Goal: Obtain resource: Download file/media

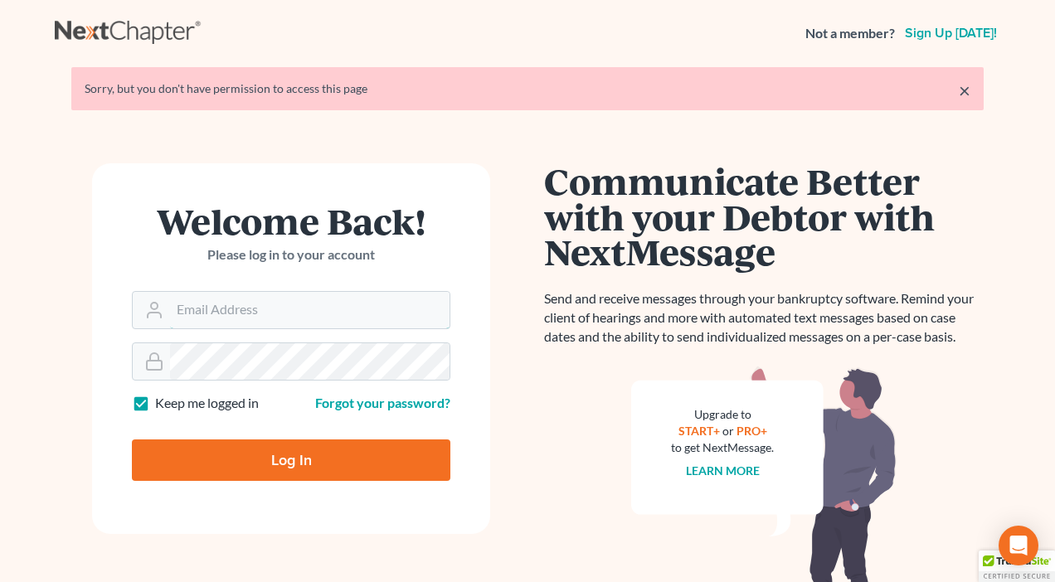
type input "[PERSON_NAME][EMAIL_ADDRESS][DOMAIN_NAME]"
click at [284, 464] on input "Log In" at bounding box center [291, 459] width 318 height 41
type input "Thinking..."
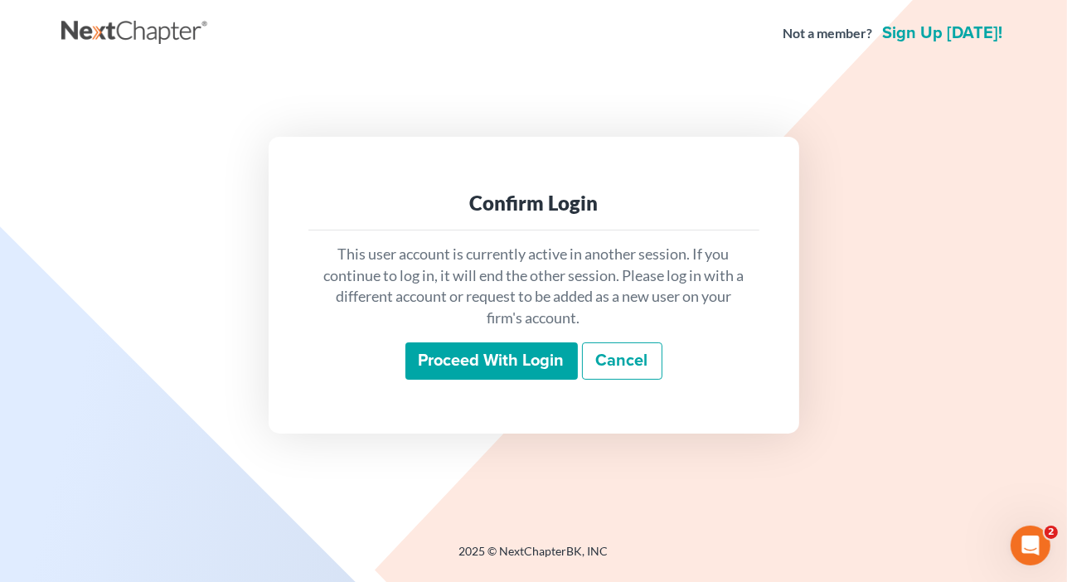
click at [498, 351] on input "Proceed with login" at bounding box center [491, 361] width 172 height 38
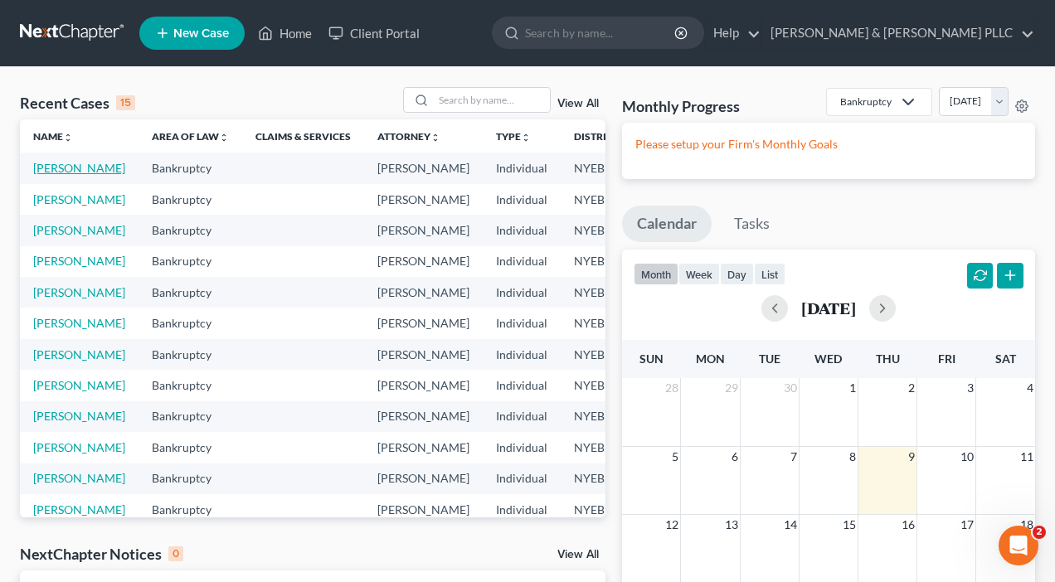
click at [38, 175] on link "Kanes, George" at bounding box center [79, 168] width 92 height 14
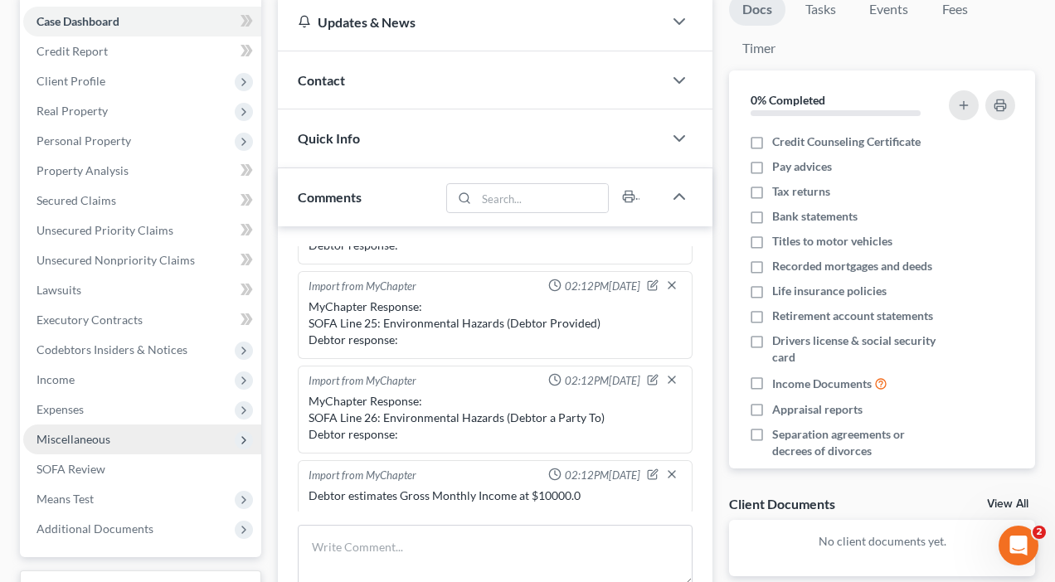
scroll to position [249, 0]
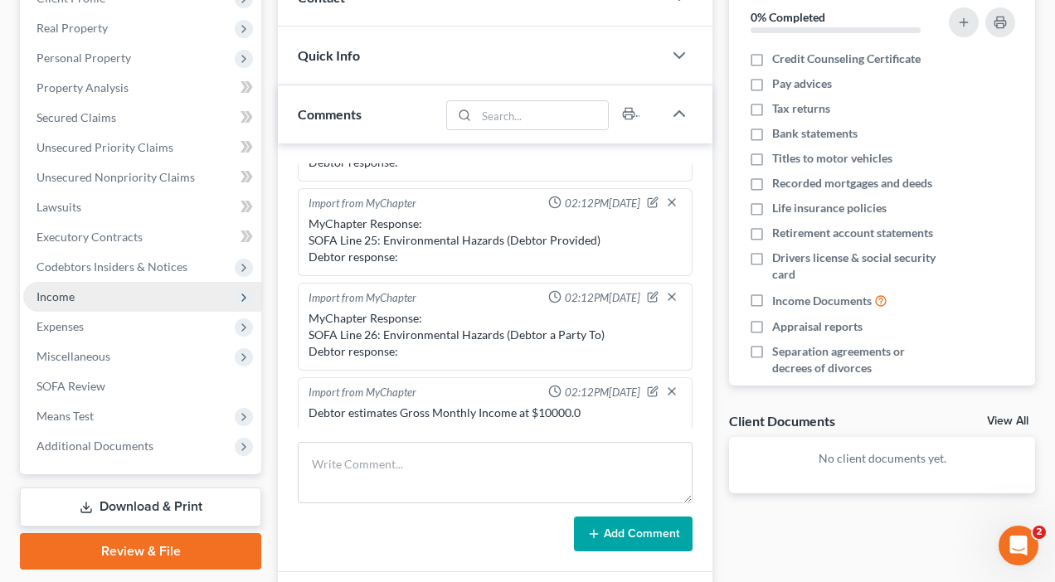
click at [60, 292] on span "Income" at bounding box center [55, 296] width 38 height 14
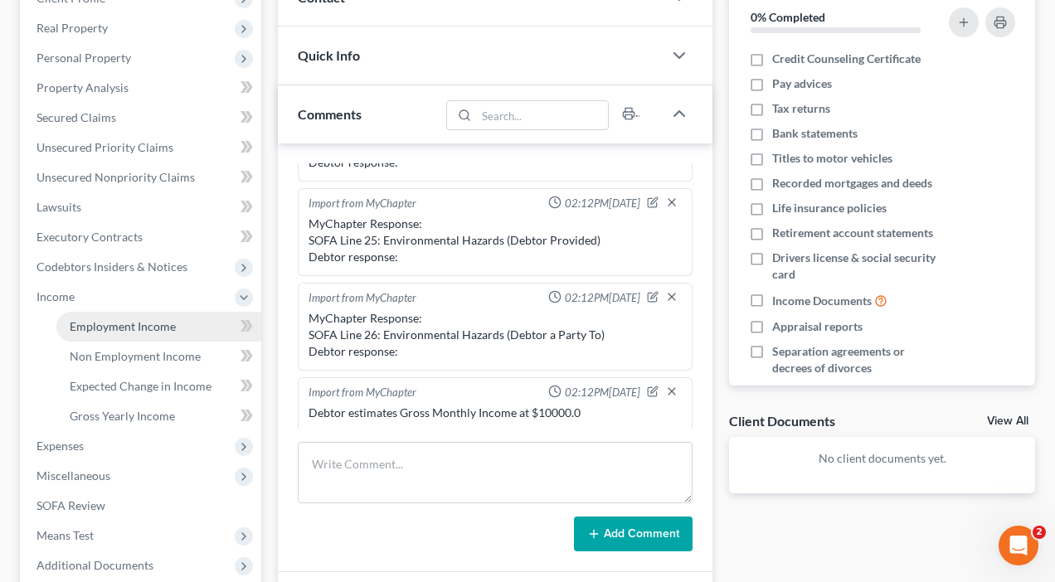
click at [158, 323] on span "Employment Income" at bounding box center [123, 326] width 106 height 14
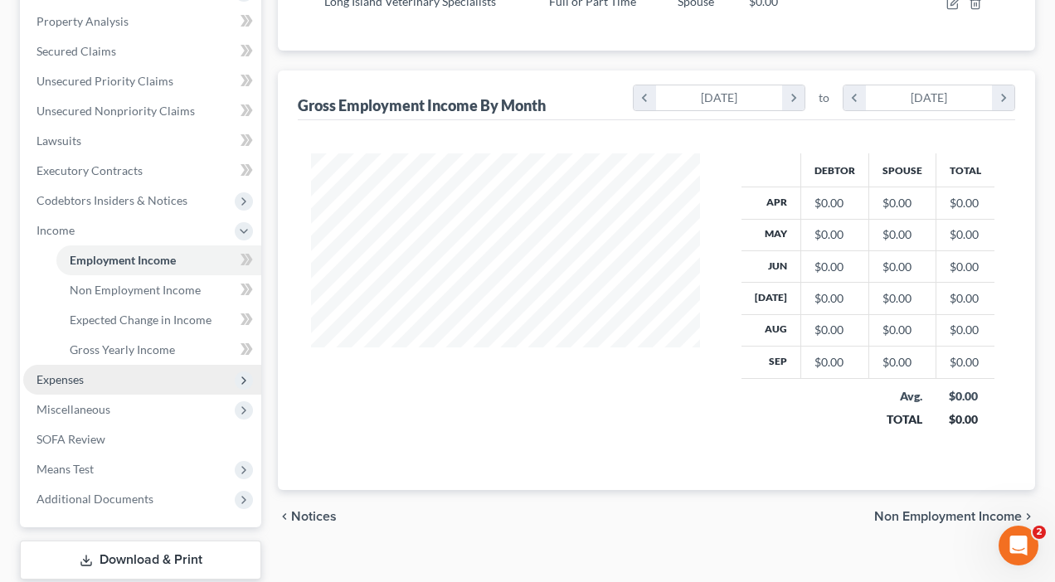
scroll to position [418, 0]
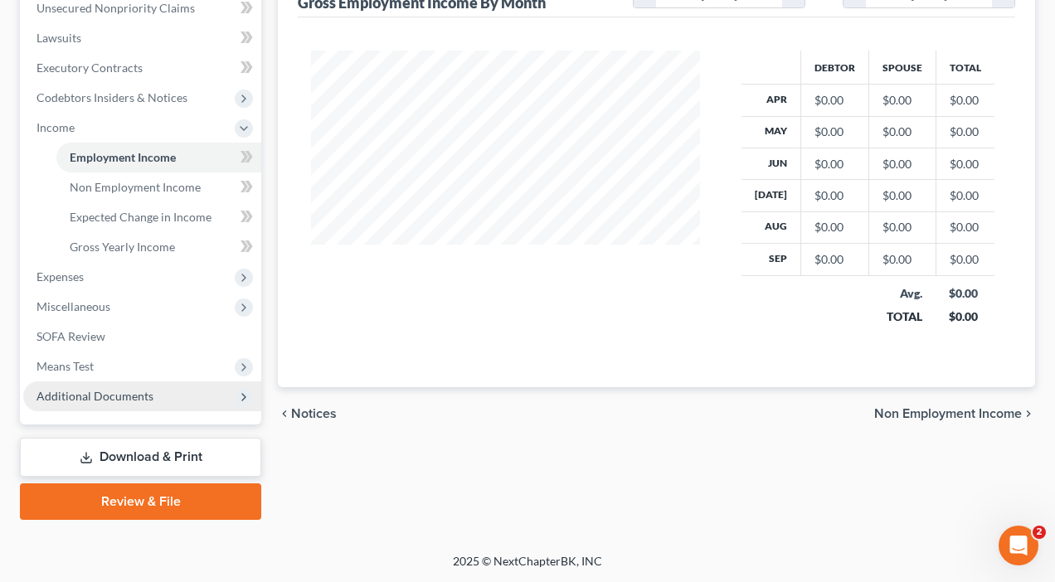
click at [139, 401] on span "Additional Documents" at bounding box center [94, 396] width 117 height 14
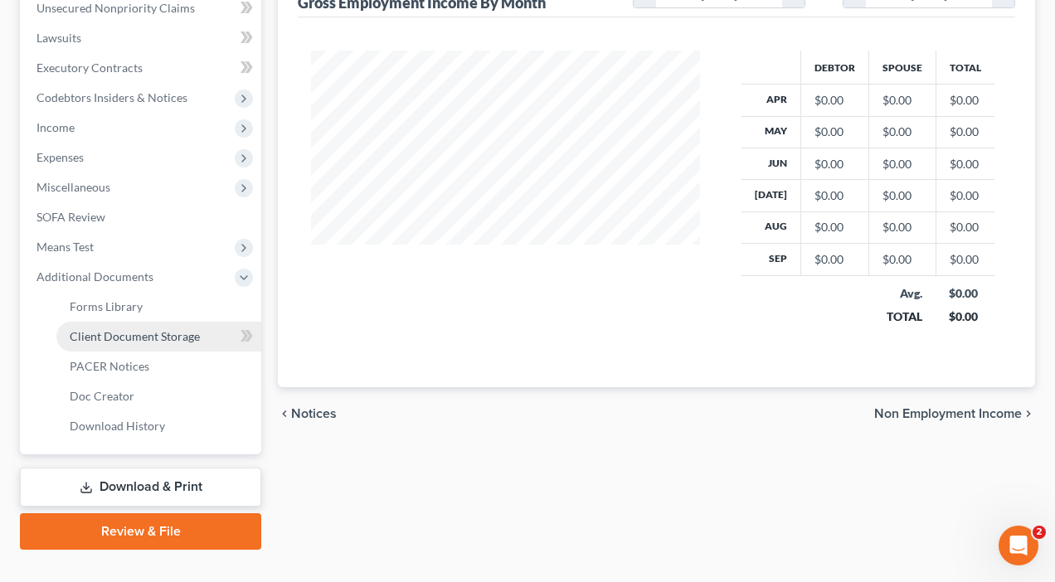
click at [109, 337] on span "Client Document Storage" at bounding box center [135, 336] width 130 height 14
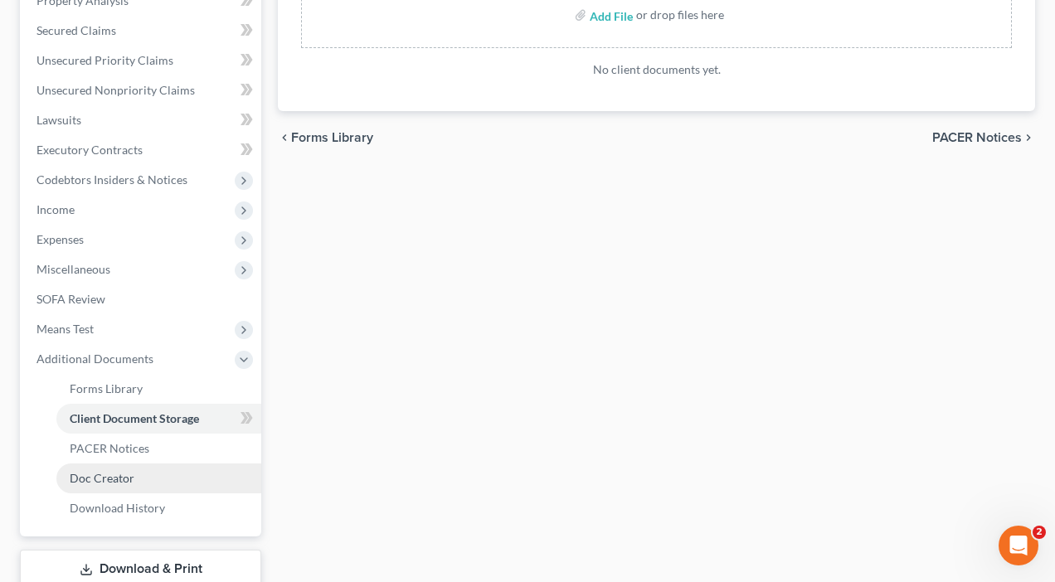
scroll to position [448, 0]
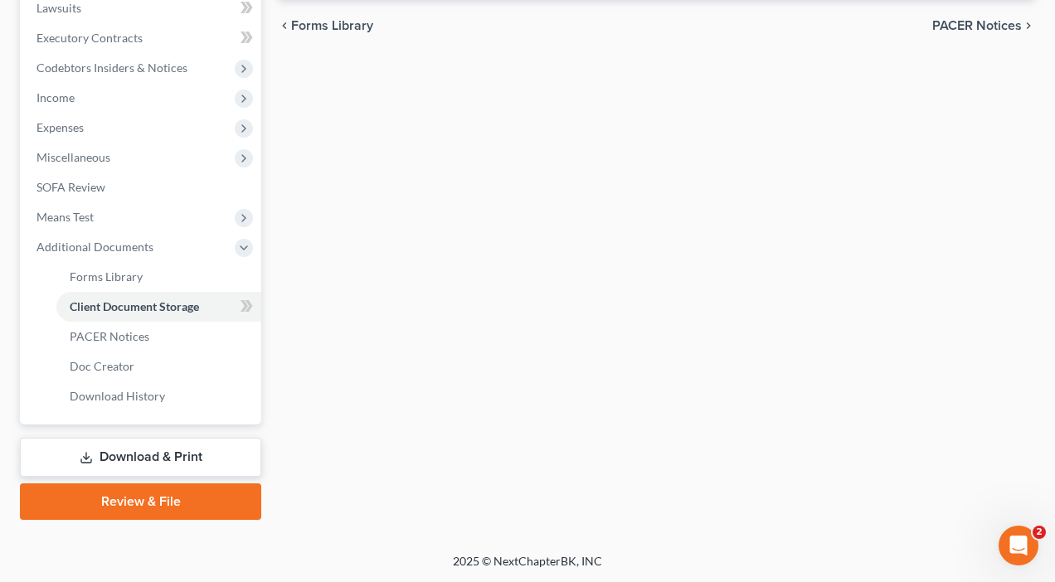
drag, startPoint x: 145, startPoint y: 454, endPoint x: 153, endPoint y: 454, distance: 8.3
click at [145, 454] on link "Download & Print" at bounding box center [140, 457] width 241 height 39
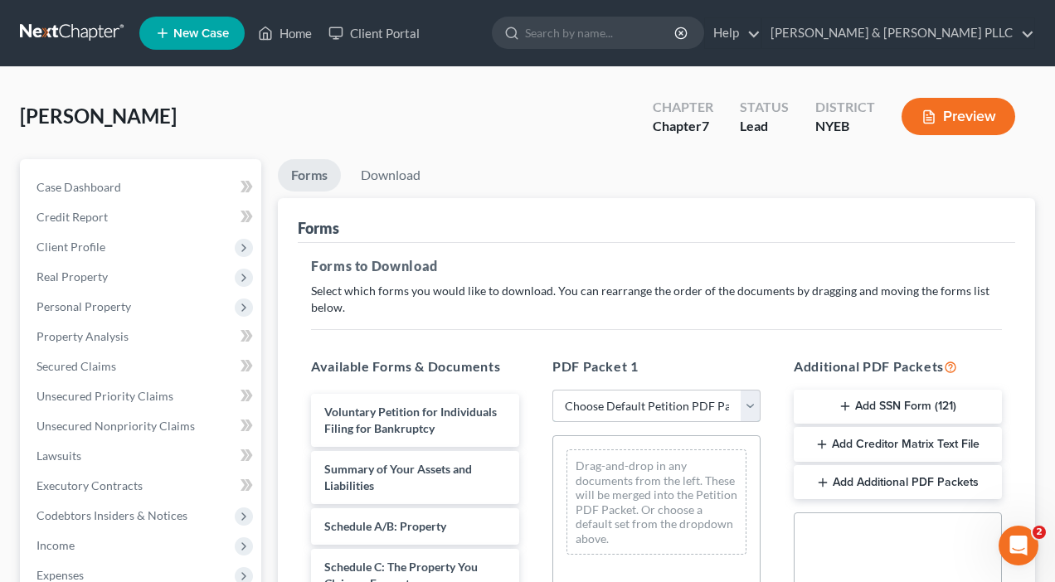
click at [750, 407] on select "Choose Default Petition PDF Packet Complete Bankruptcy Petition (all forms and …" at bounding box center [656, 406] width 208 height 33
select select "0"
click at [552, 390] on select "Choose Default Petition PDF Packet Complete Bankruptcy Petition (all forms and …" at bounding box center [656, 406] width 208 height 33
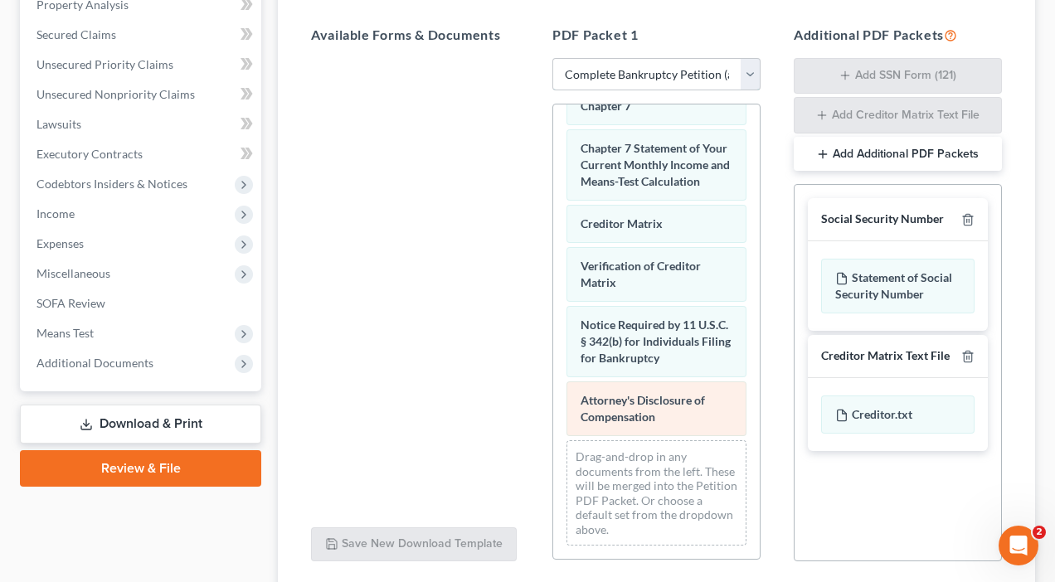
scroll to position [829, 0]
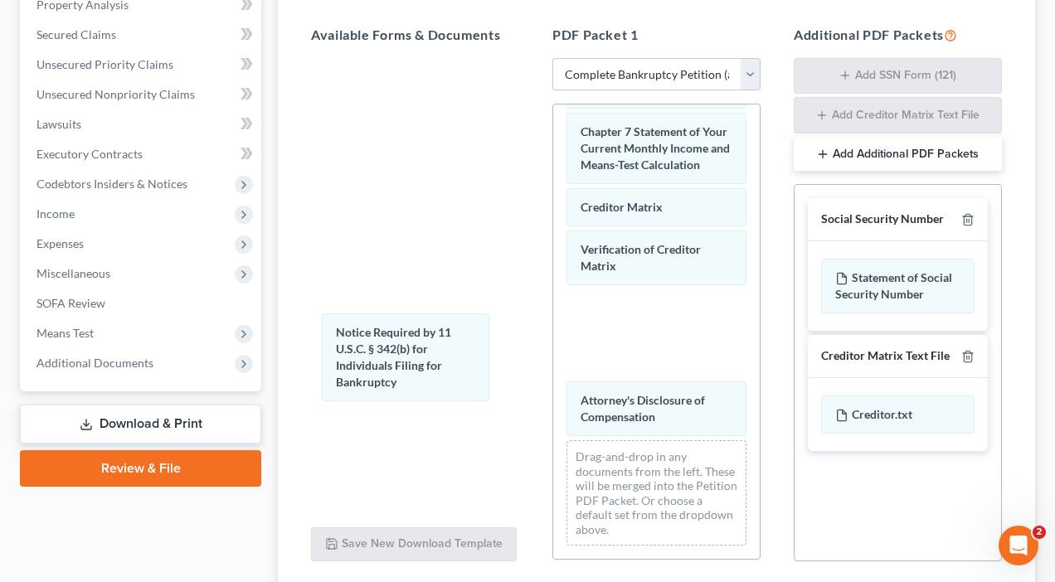
drag, startPoint x: 620, startPoint y: 367, endPoint x: 460, endPoint y: 390, distance: 161.6
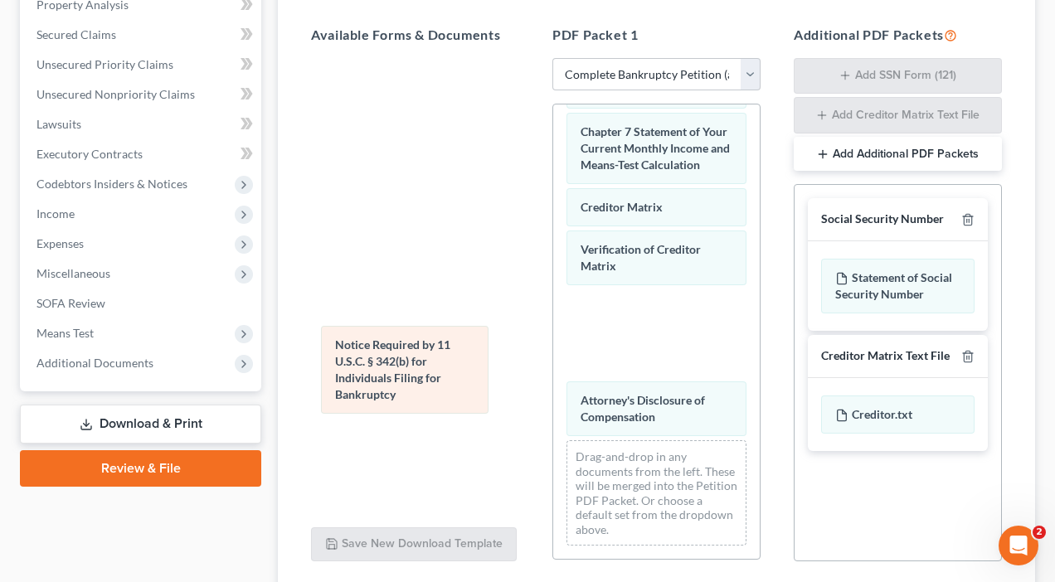
drag, startPoint x: 632, startPoint y: 357, endPoint x: 385, endPoint y: 361, distance: 247.1
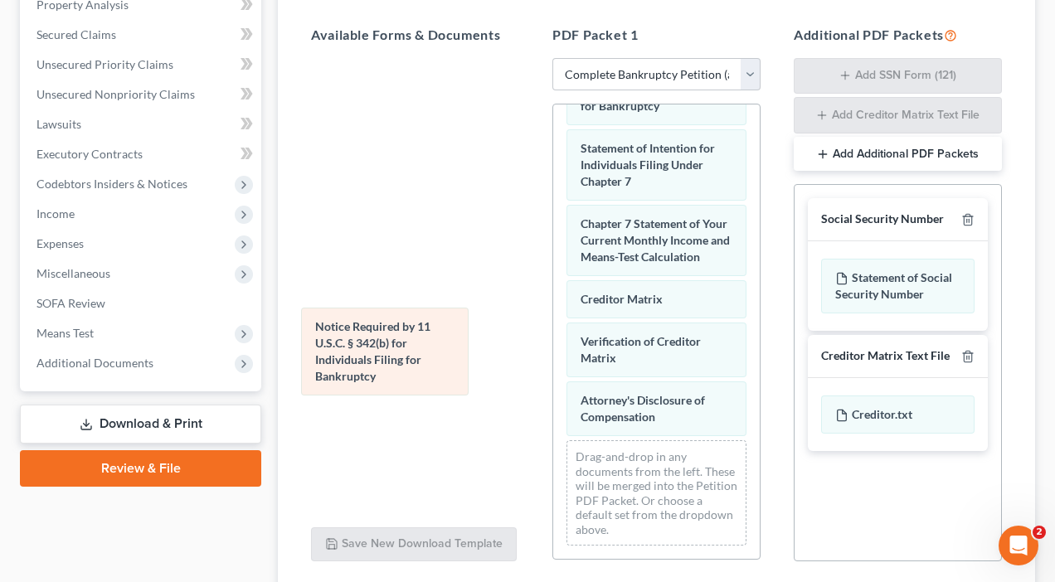
scroll to position [771, 0]
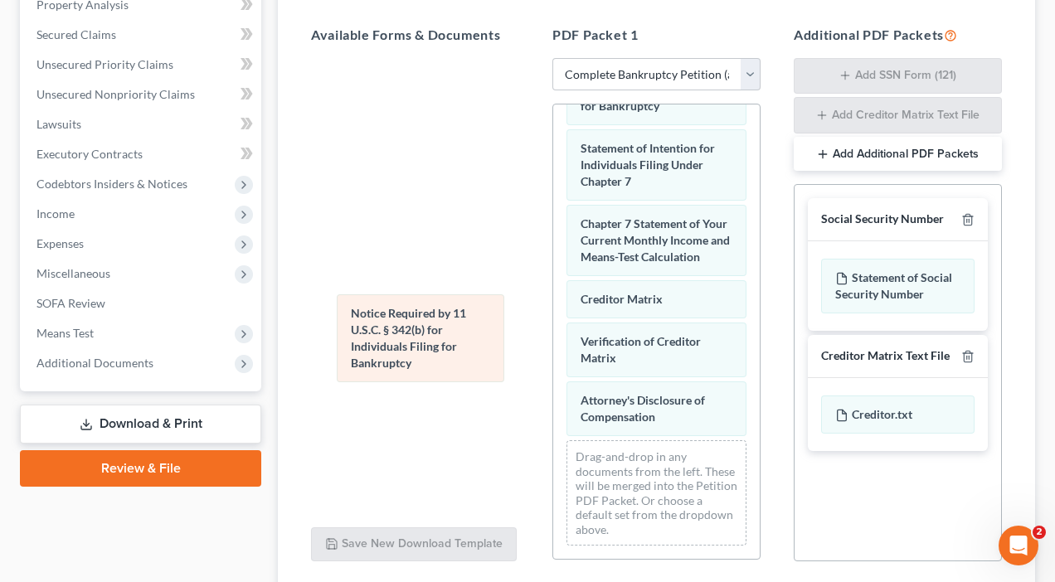
drag, startPoint x: 621, startPoint y: 360, endPoint x: 391, endPoint y: 331, distance: 231.5
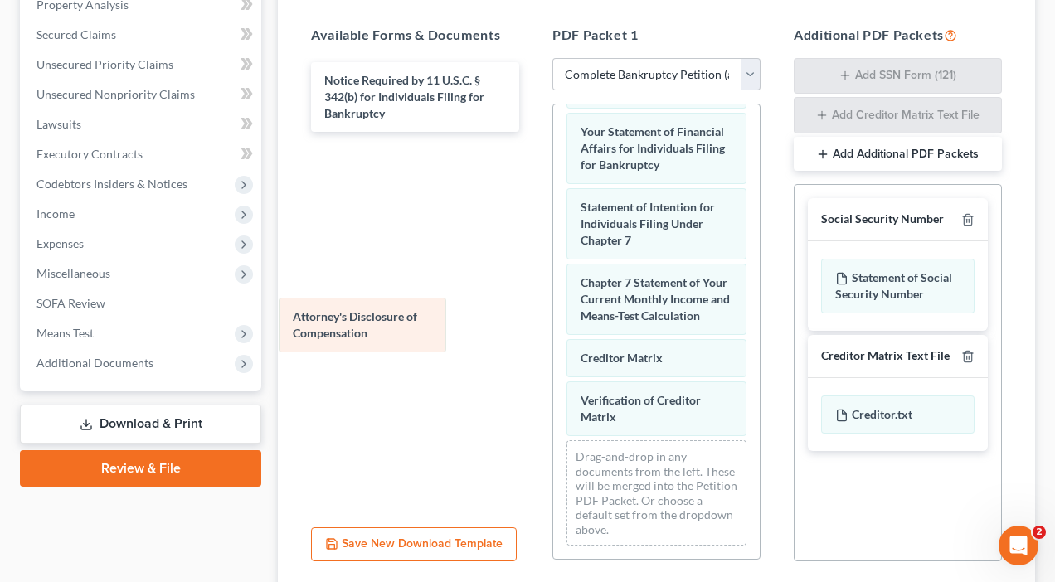
scroll to position [712, 0]
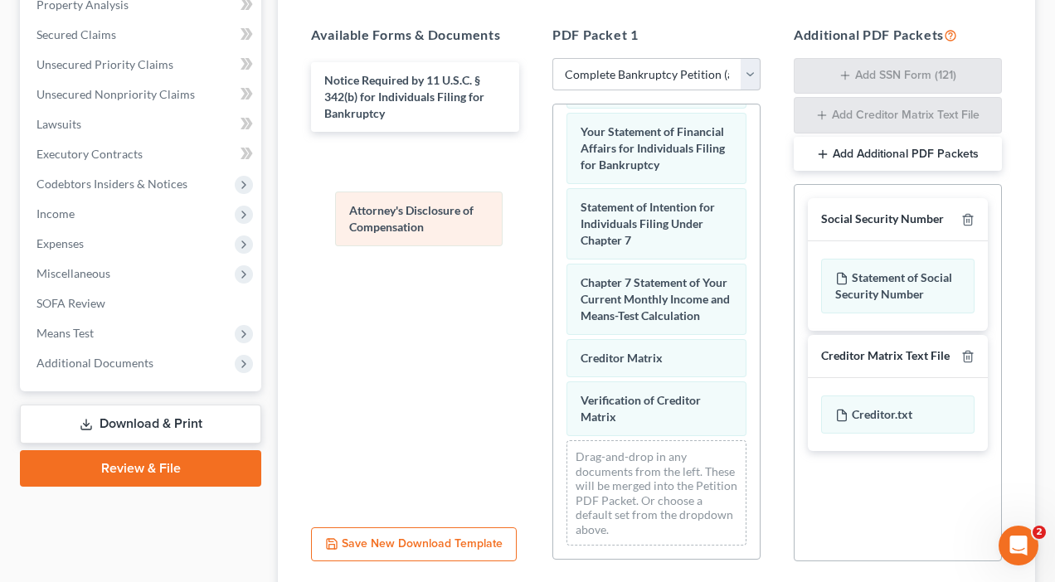
drag, startPoint x: 629, startPoint y: 411, endPoint x: 396, endPoint y: 220, distance: 302.3
click at [553, 220] on div "Attorney's Disclosure of Compensation Voluntary Petition for Individuals Filing…" at bounding box center [656, 5] width 206 height 1107
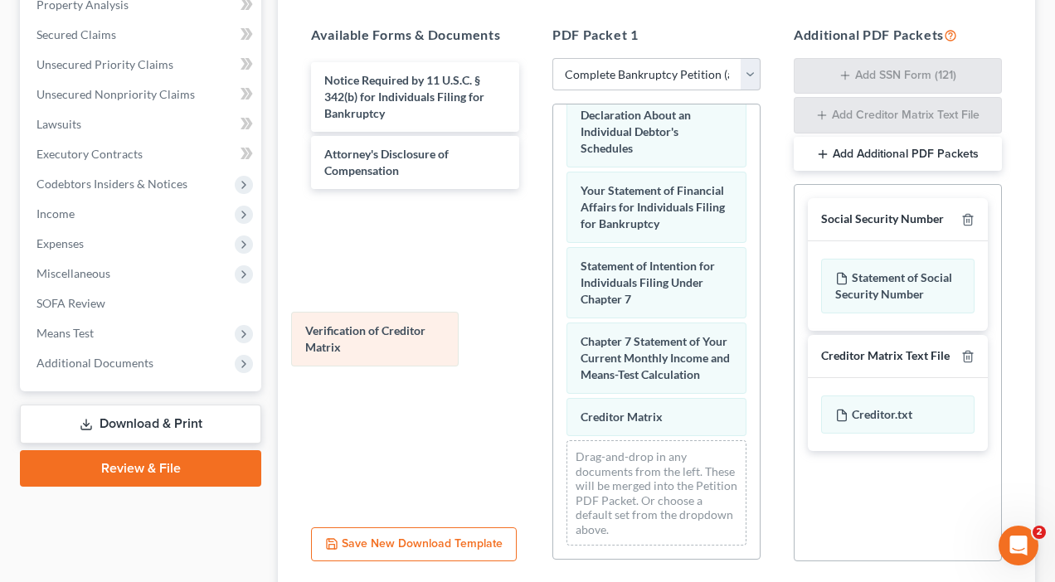
scroll to position [653, 0]
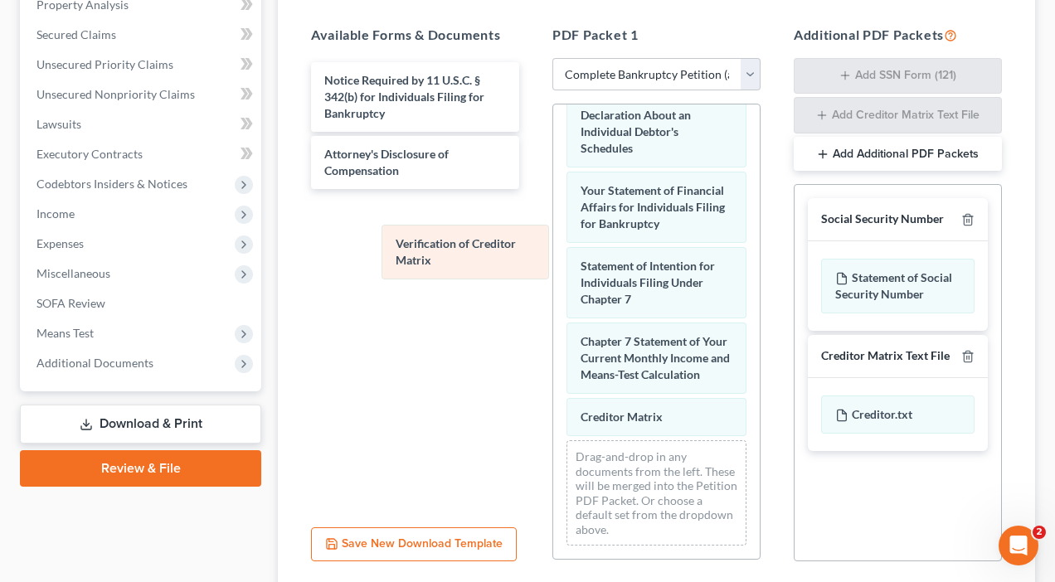
drag, startPoint x: 640, startPoint y: 415, endPoint x: 455, endPoint y: 259, distance: 241.9
click at [553, 259] on div "Verification of Creditor Matrix Voluntary Petition for Individuals Filing for B…" at bounding box center [656, 35] width 206 height 1048
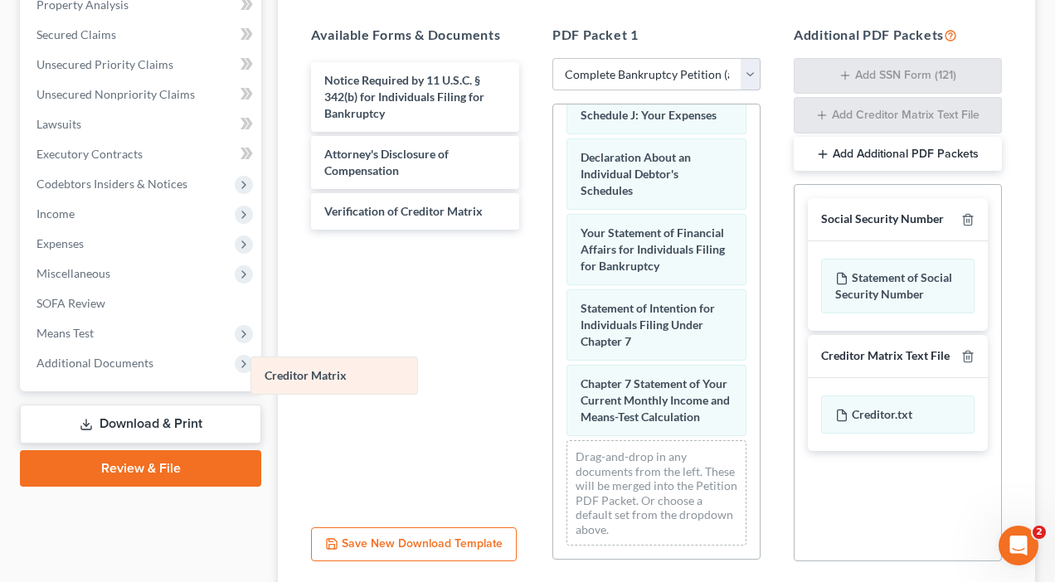
scroll to position [612, 0]
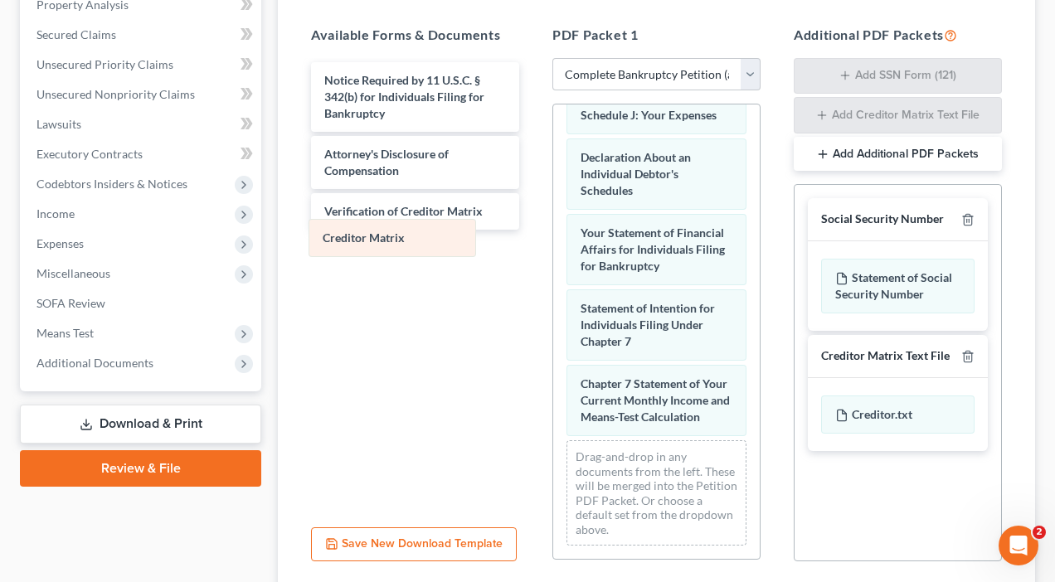
drag, startPoint x: 649, startPoint y: 424, endPoint x: 405, endPoint y: 250, distance: 299.8
click at [553, 250] on div "Creditor Matrix Voluntary Petition for Individuals Filing for Bankruptcy Summar…" at bounding box center [656, 56] width 206 height 1006
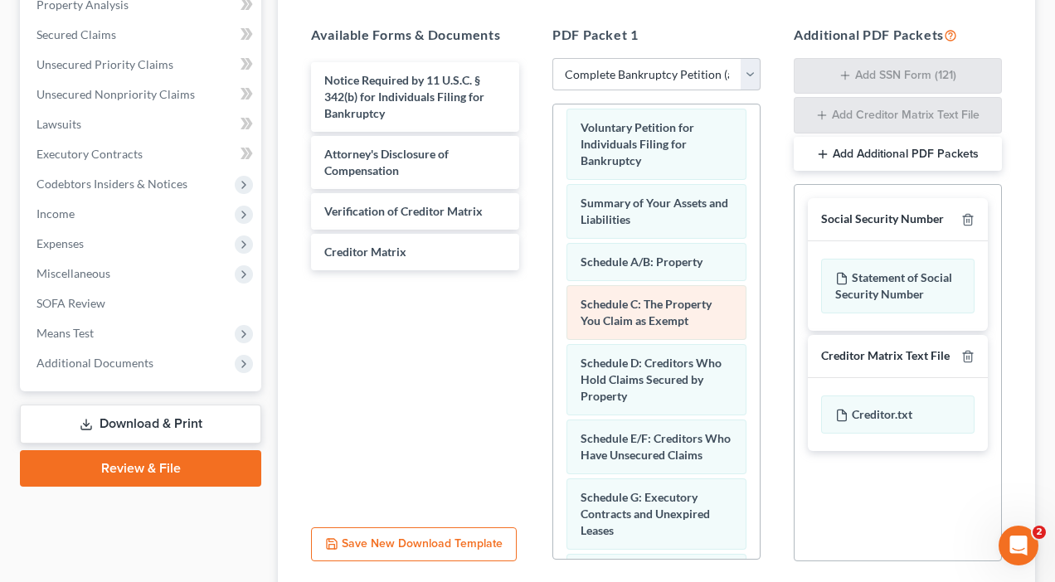
scroll to position [0, 0]
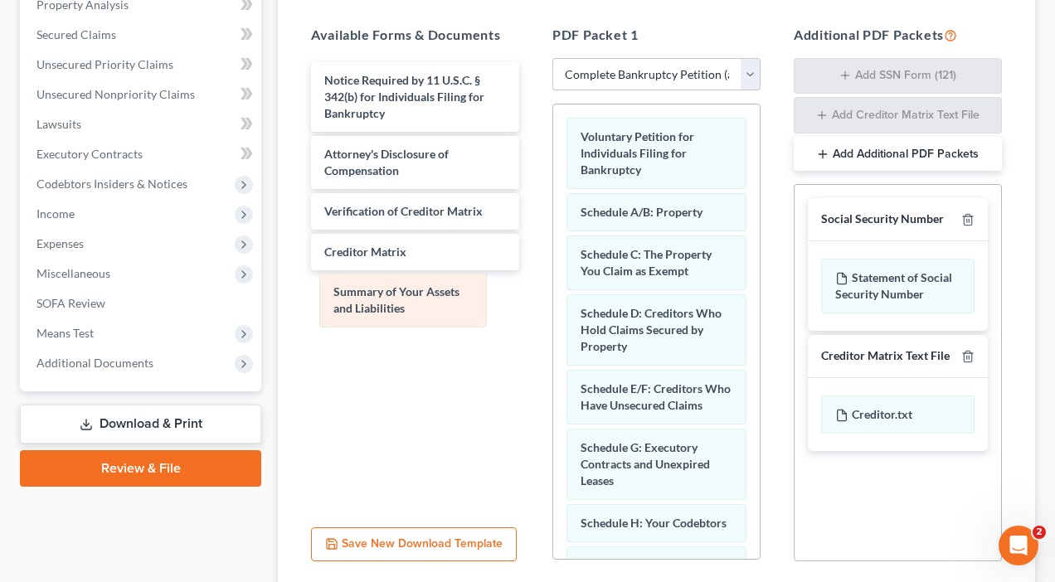
drag, startPoint x: 638, startPoint y: 213, endPoint x: 391, endPoint y: 294, distance: 260.1
click at [553, 294] on div "Summary of Your Assets and Liabilities Voluntary Petition for Individuals Filin…" at bounding box center [656, 577] width 206 height 947
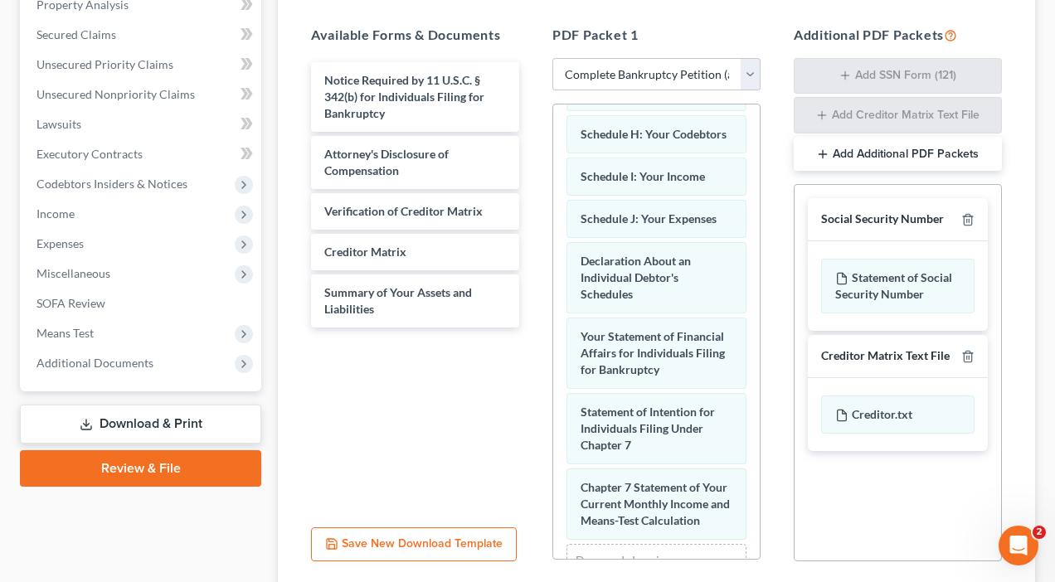
scroll to position [388, 0]
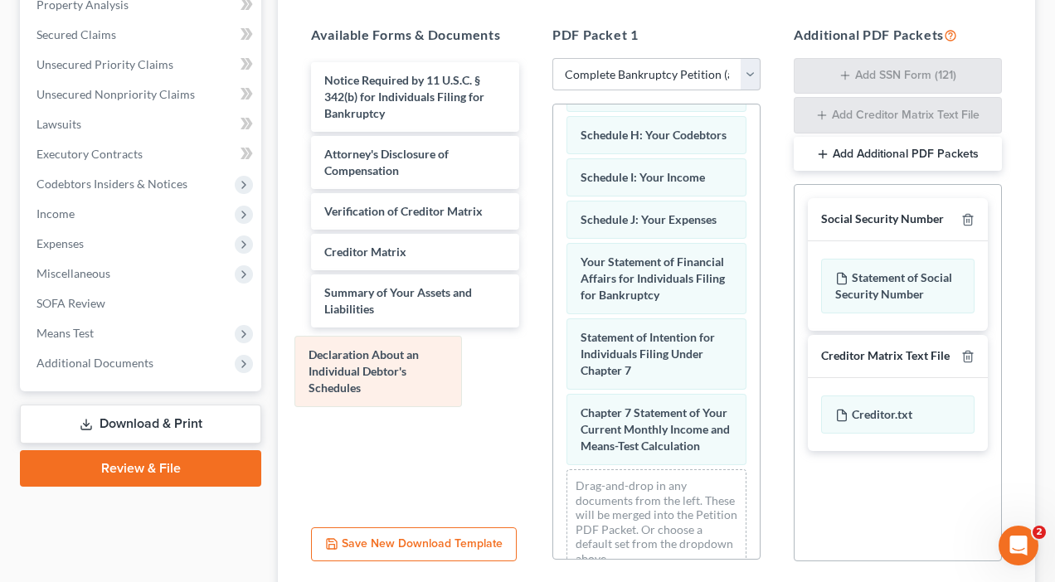
drag, startPoint x: 647, startPoint y: 294, endPoint x: 374, endPoint y: 361, distance: 280.8
click at [553, 361] on div "Declaration About an Individual Debtor's Schedules Voluntary Petition for Indiv…" at bounding box center [656, 151] width 206 height 871
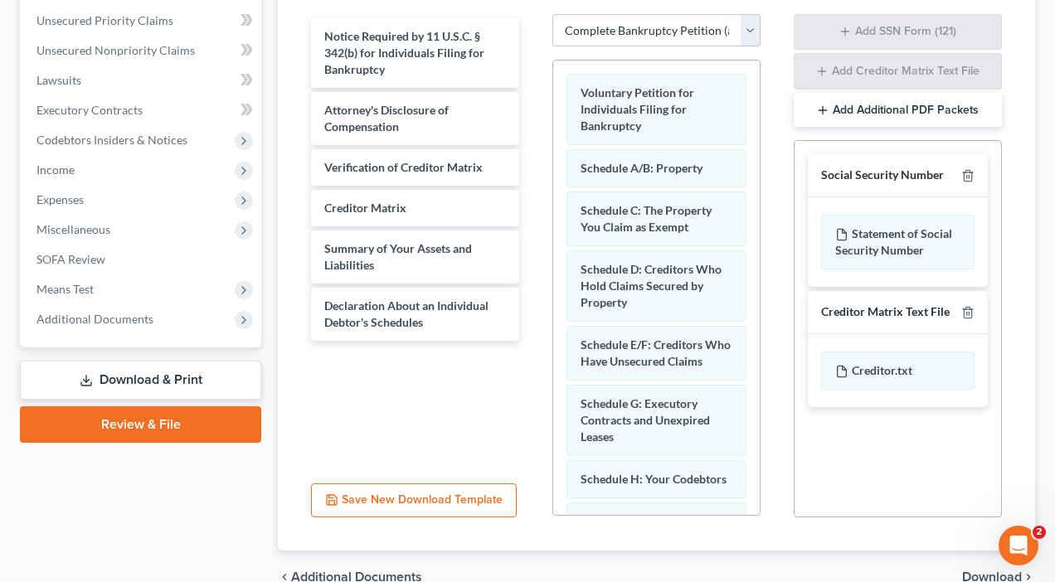
scroll to position [459, 0]
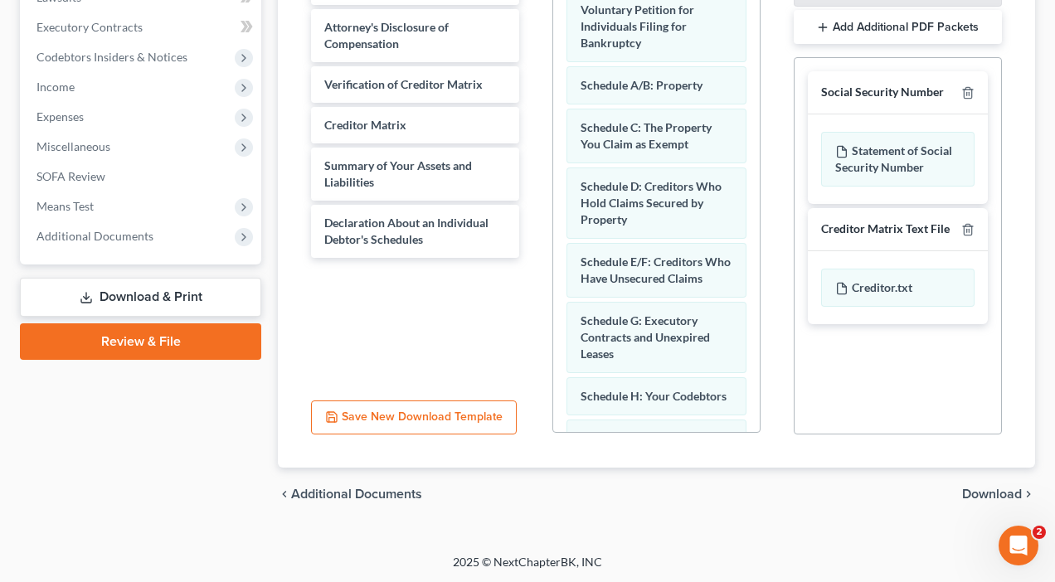
click at [1000, 490] on span "Download" at bounding box center [992, 494] width 60 height 13
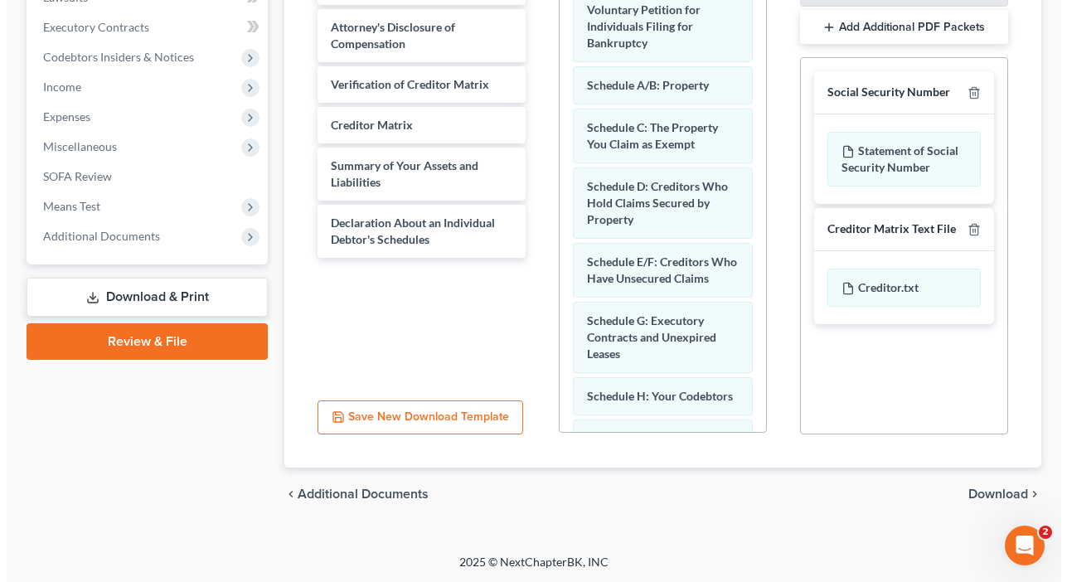
scroll to position [299, 0]
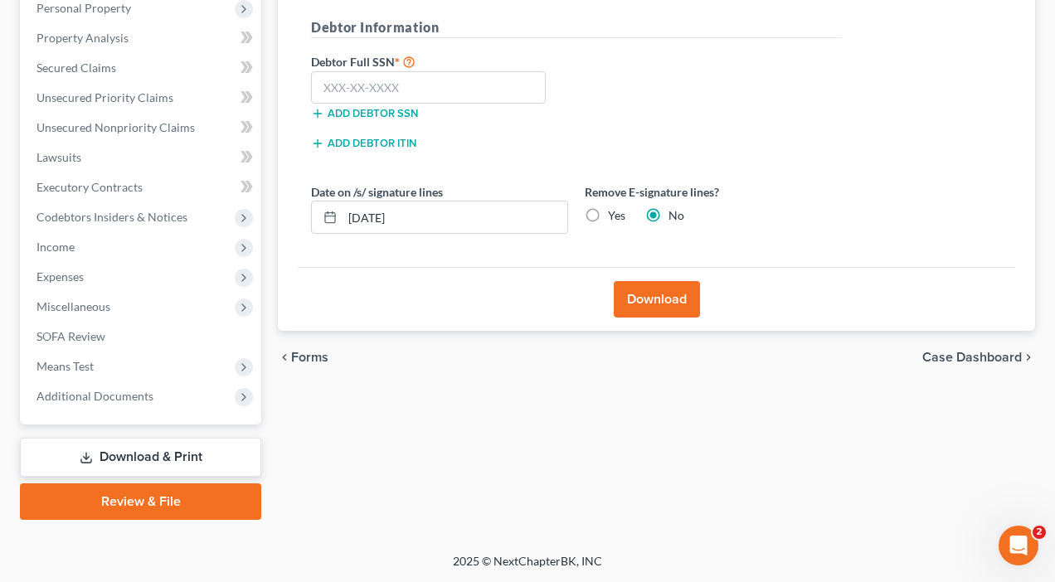
click at [648, 305] on button "Download" at bounding box center [657, 299] width 86 height 36
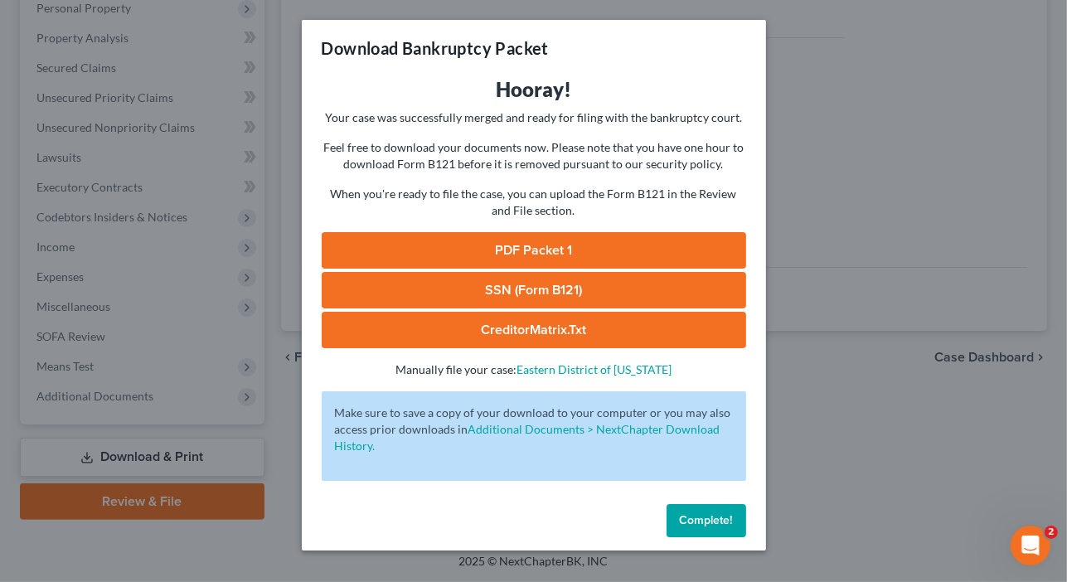
click at [537, 249] on link "PDF Packet 1" at bounding box center [534, 250] width 425 height 36
